Goal: Information Seeking & Learning: Check status

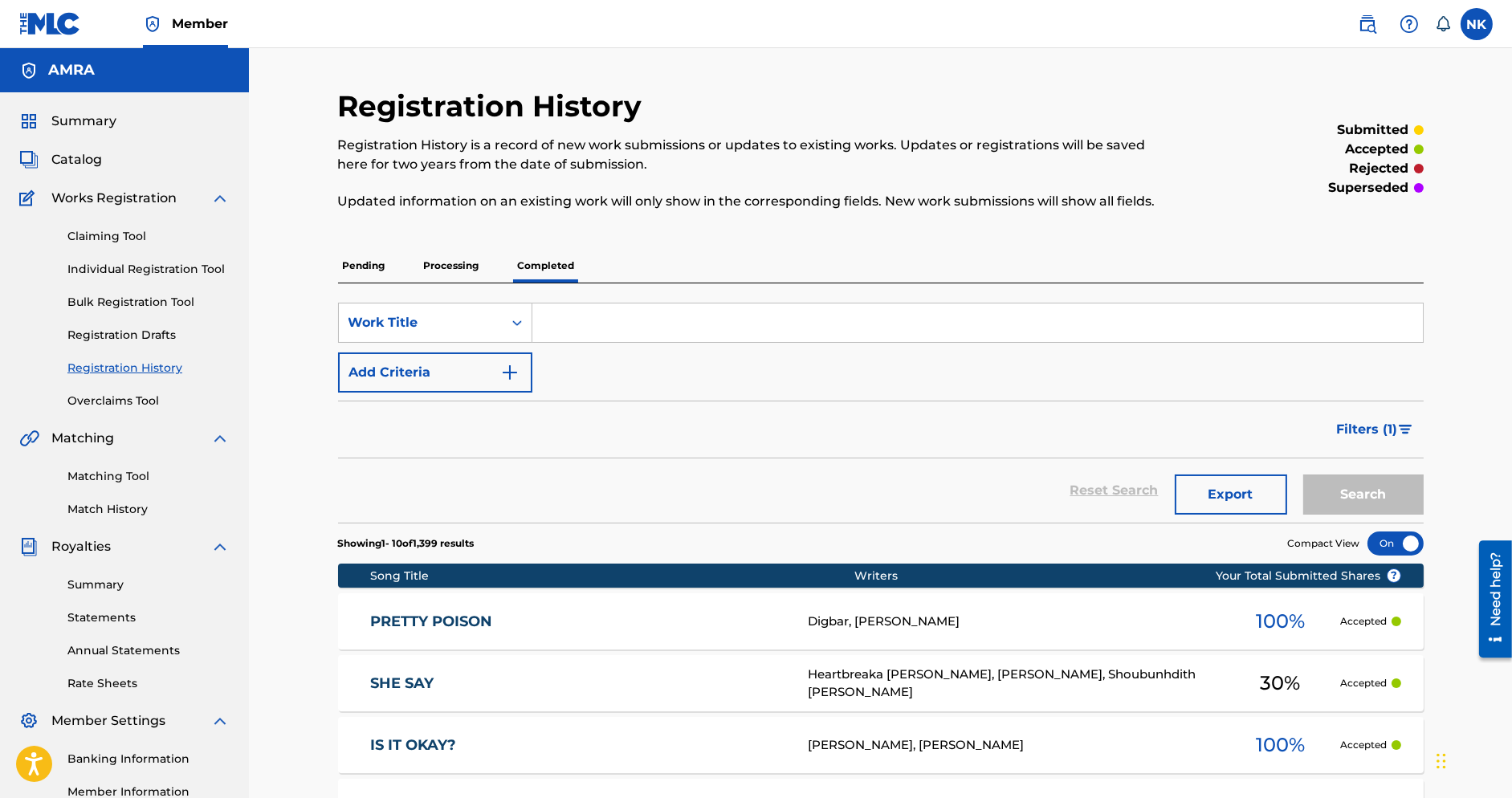
click at [448, 256] on p "Processing" at bounding box center [451, 265] width 65 height 34
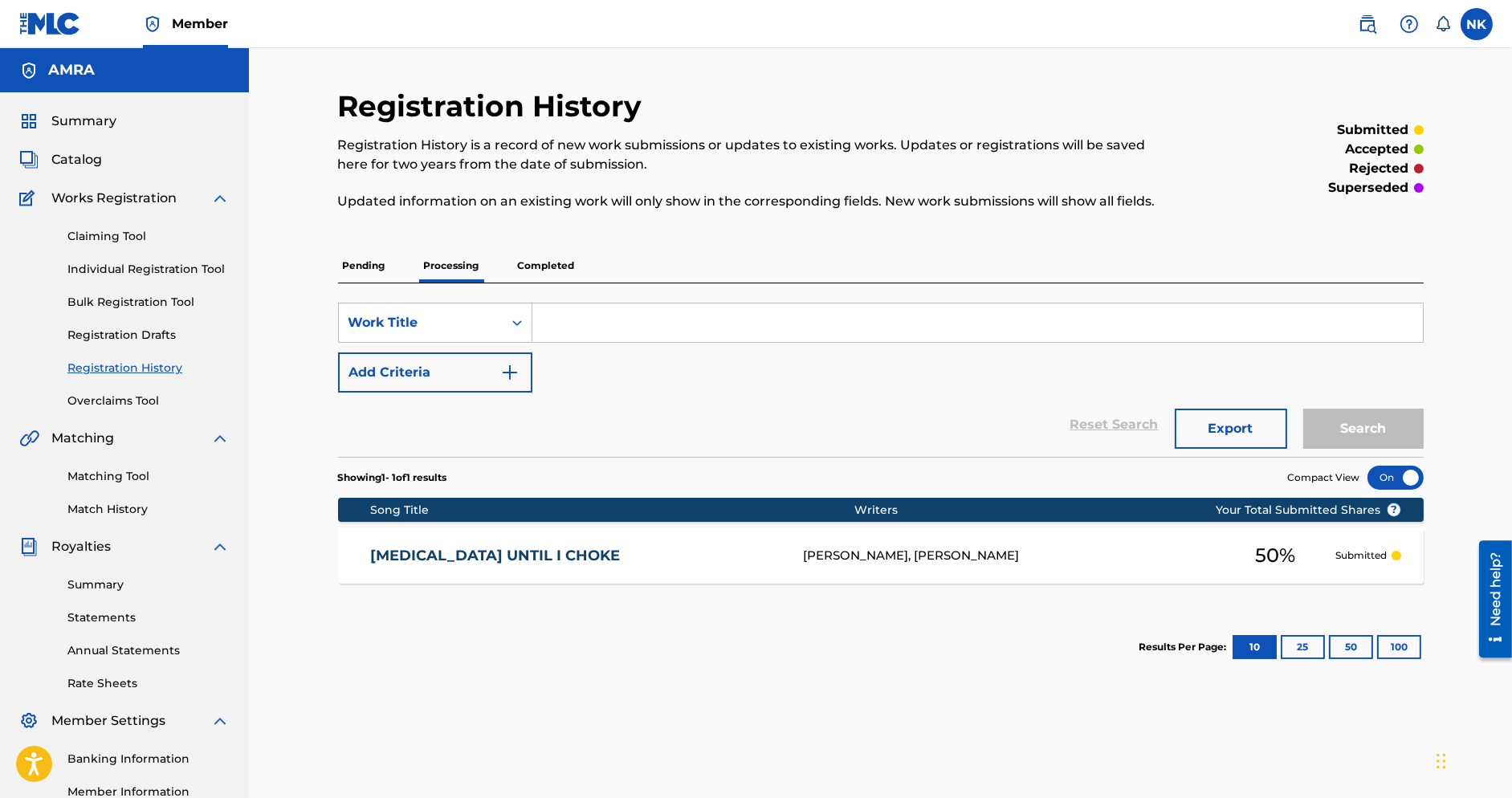
click at [369, 273] on p "Pending" at bounding box center [363, 265] width 52 height 34
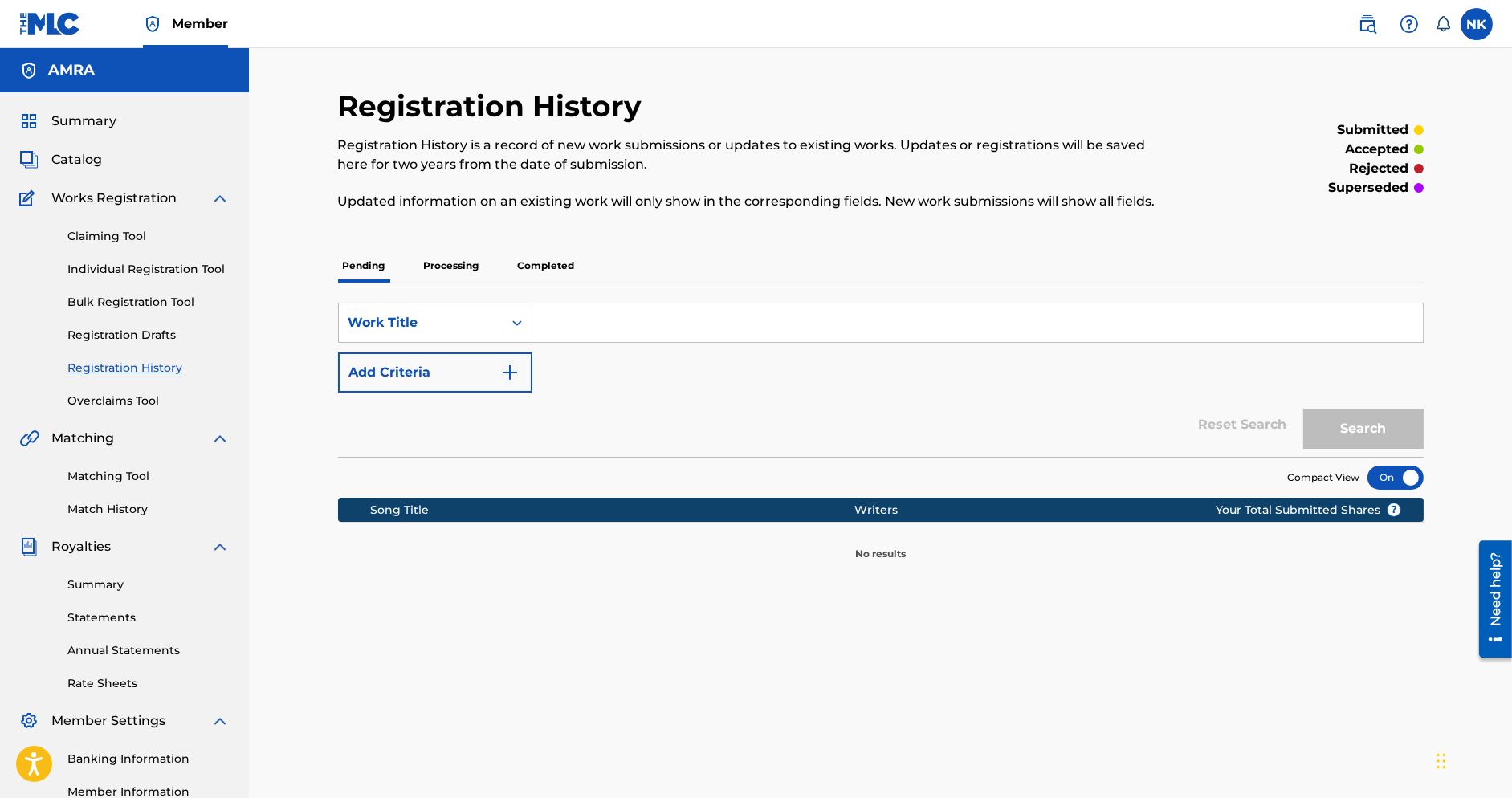
click at [538, 273] on p "Completed" at bounding box center [546, 265] width 67 height 34
